Goal: Information Seeking & Learning: Compare options

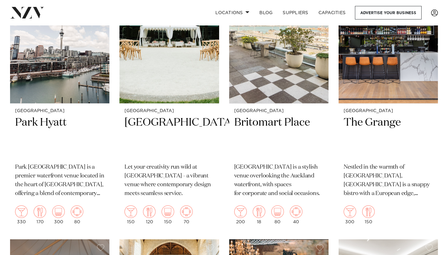
scroll to position [748, 0]
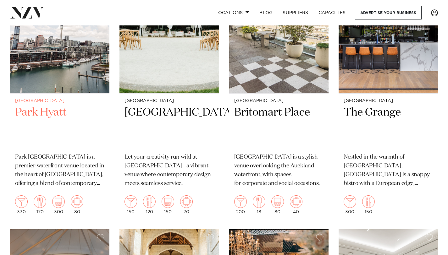
click at [57, 119] on h2 "Park Hyatt" at bounding box center [59, 127] width 89 height 42
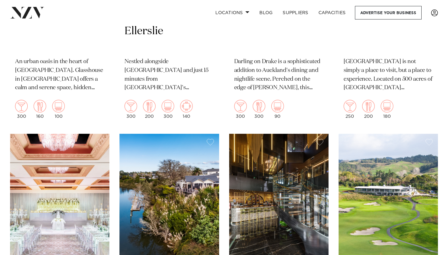
scroll to position [1544, 0]
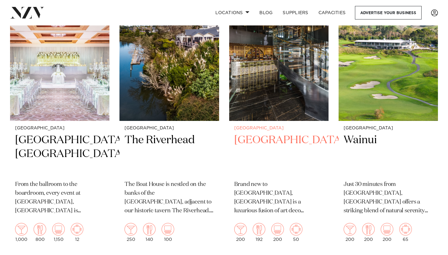
click at [265, 137] on h2 "SOHO Hotel Auckland" at bounding box center [278, 154] width 89 height 42
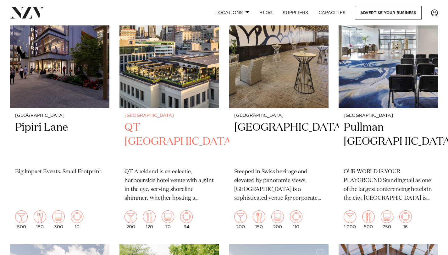
scroll to position [463, 0]
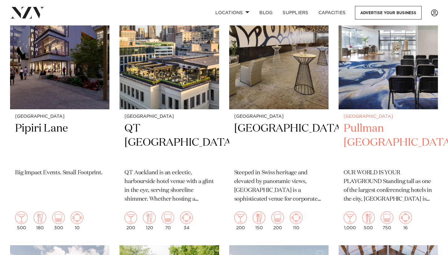
click at [373, 131] on h2 "Pullman Auckland" at bounding box center [388, 143] width 89 height 42
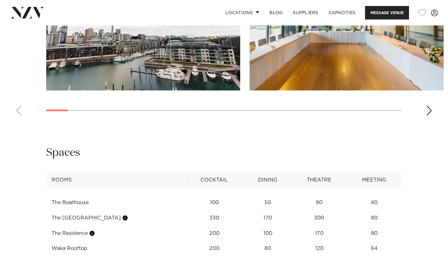
scroll to position [913, 0]
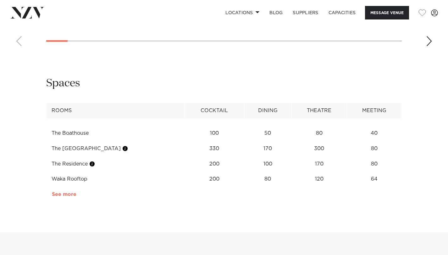
click at [65, 192] on link "See more" at bounding box center [76, 194] width 49 height 5
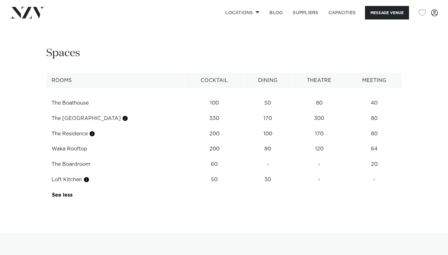
scroll to position [964, 0]
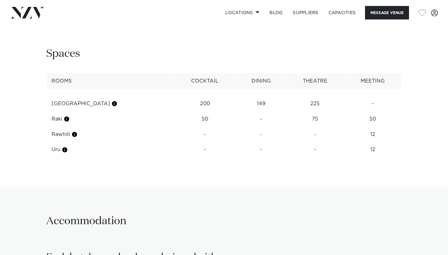
scroll to position [860, 0]
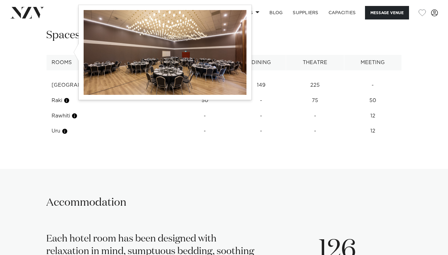
click at [111, 82] on button "button" at bounding box center [114, 85] width 6 height 6
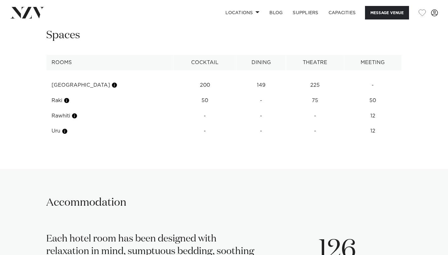
scroll to position [1004, 0]
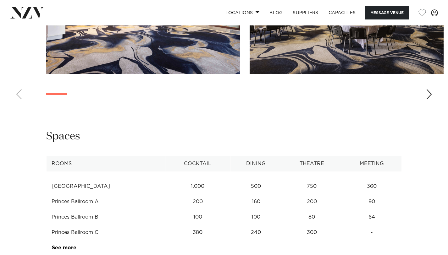
scroll to position [754, 0]
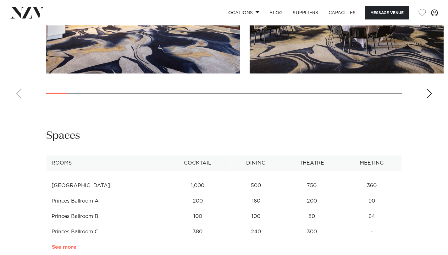
click at [65, 245] on link "See more" at bounding box center [76, 247] width 49 height 5
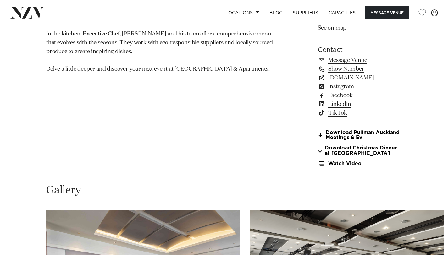
scroll to position [418, 0]
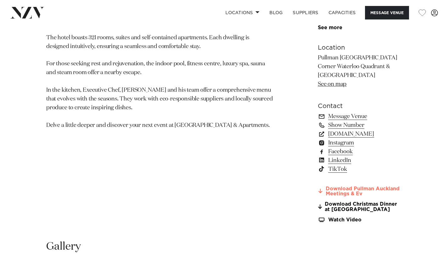
click at [324, 187] on link "Download Pullman Auckland Meetings & Ev" at bounding box center [360, 192] width 84 height 11
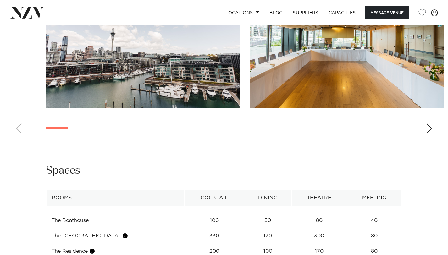
scroll to position [934, 0]
